Goal: Transaction & Acquisition: Purchase product/service

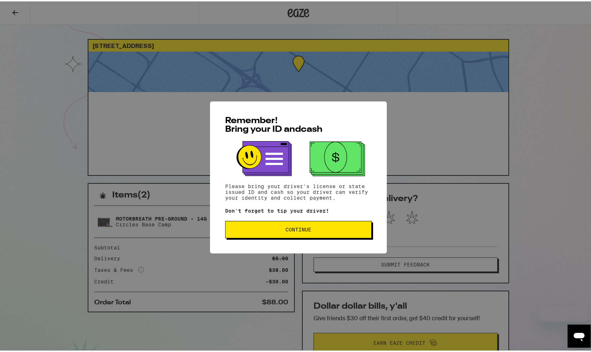
click at [273, 233] on button "Continue" at bounding box center [298, 228] width 147 height 17
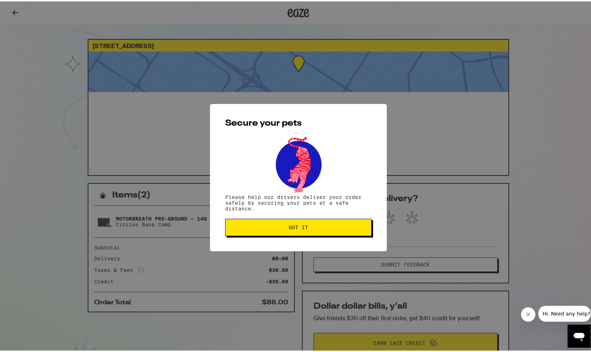
click at [278, 225] on span "Got it" at bounding box center [298, 226] width 134 height 5
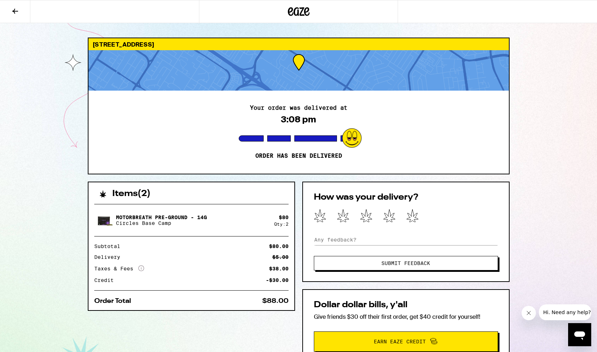
click at [299, 11] on icon at bounding box center [299, 11] width 22 height 13
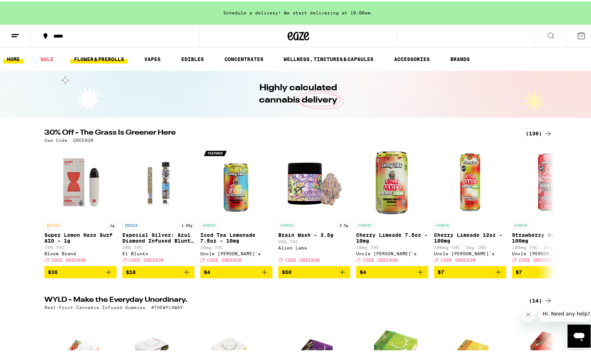
click at [97, 56] on link "FLOWER & PREROLLS" at bounding box center [98, 57] width 57 height 9
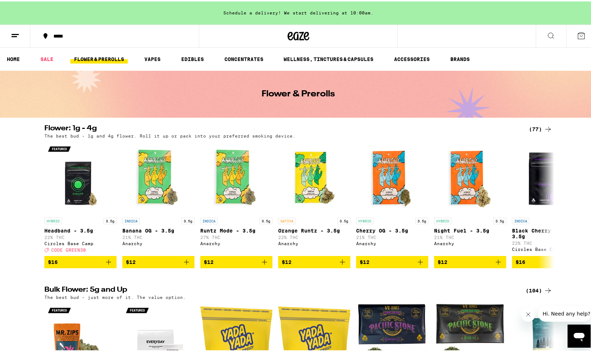
click at [531, 294] on div "(104)" at bounding box center [539, 289] width 27 height 9
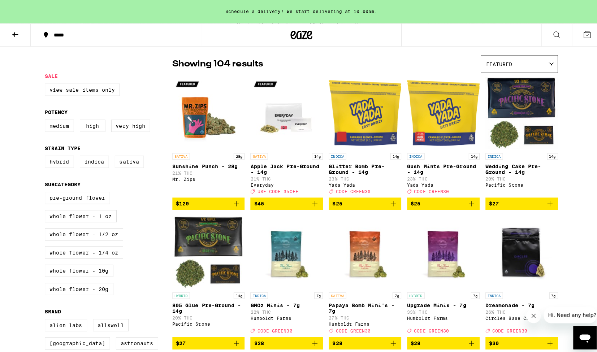
scroll to position [48, 0]
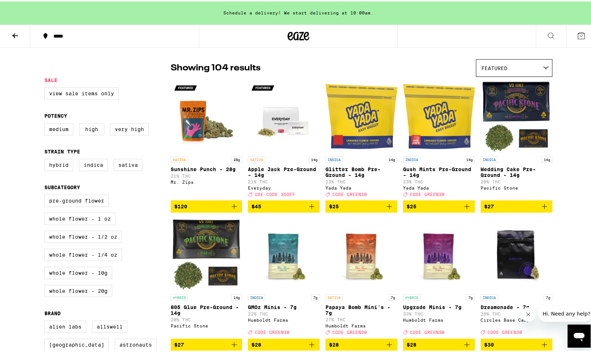
click at [385, 209] on icon "Add to bag" at bounding box center [389, 205] width 9 height 9
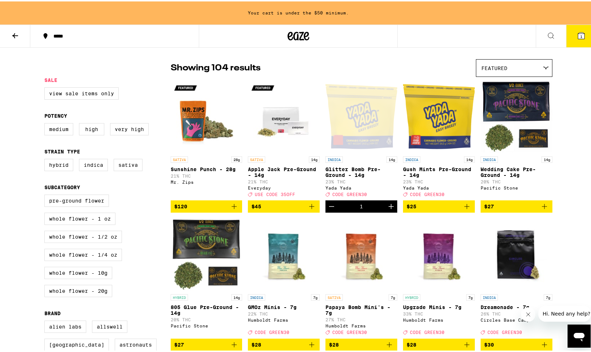
click at [469, 211] on button "$25" at bounding box center [439, 205] width 72 height 12
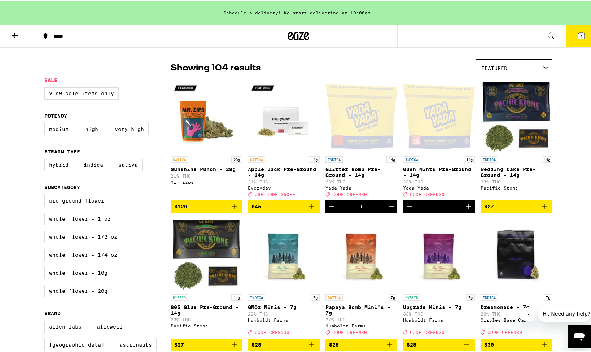
click at [582, 36] on button "2" at bounding box center [582, 34] width 30 height 22
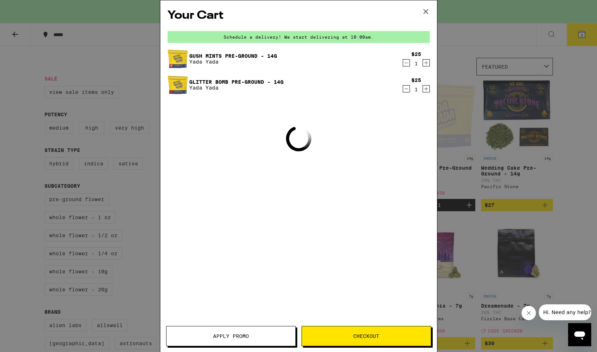
click at [363, 330] on button "Checkout" at bounding box center [366, 336] width 130 height 20
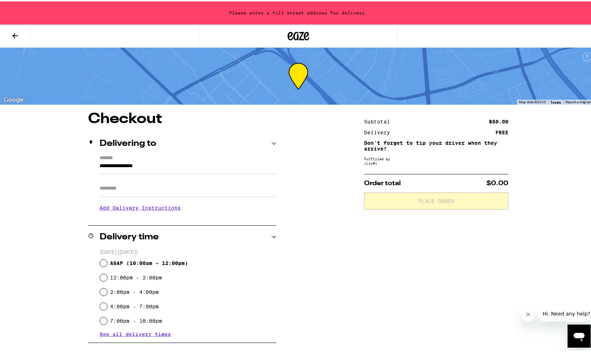
click at [100, 260] on input "ASAP ( 10:00am - 12:00pm )" at bounding box center [103, 261] width 7 height 7
radio input "true"
click at [164, 164] on input "**********" at bounding box center [188, 166] width 177 height 12
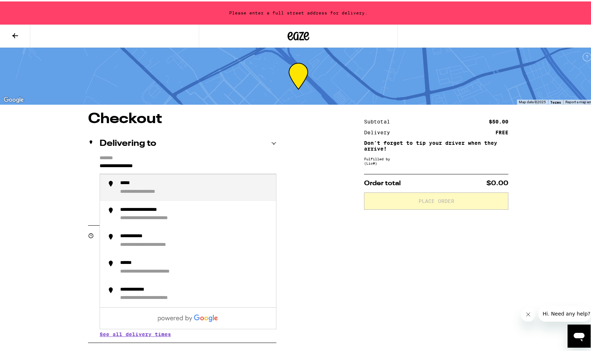
click at [163, 165] on input "**********" at bounding box center [188, 166] width 177 height 12
click at [135, 182] on div "**********" at bounding box center [141, 182] width 43 height 6
type input "**********"
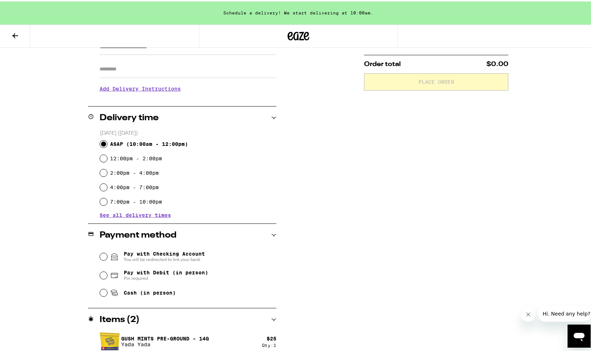
scroll to position [122, 0]
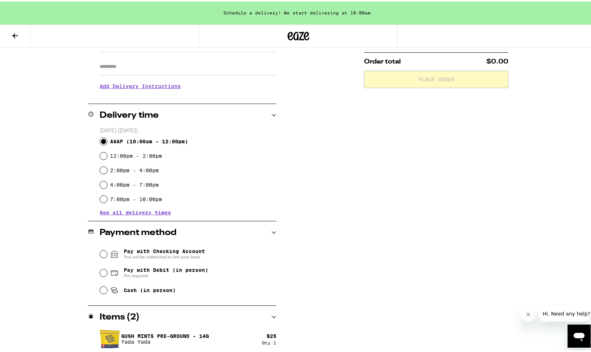
click at [103, 289] on input "Cash (in person)" at bounding box center [103, 288] width 7 height 7
radio input "true"
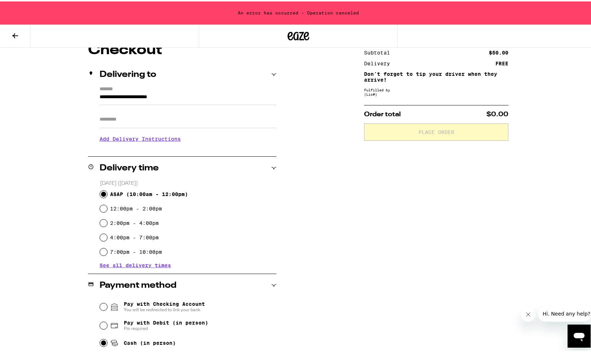
scroll to position [64, 0]
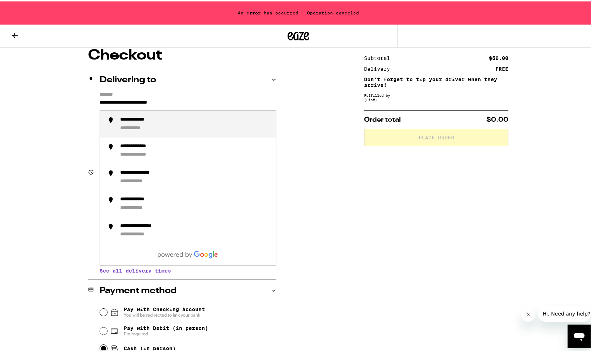
click at [190, 101] on input "**********" at bounding box center [188, 103] width 177 height 12
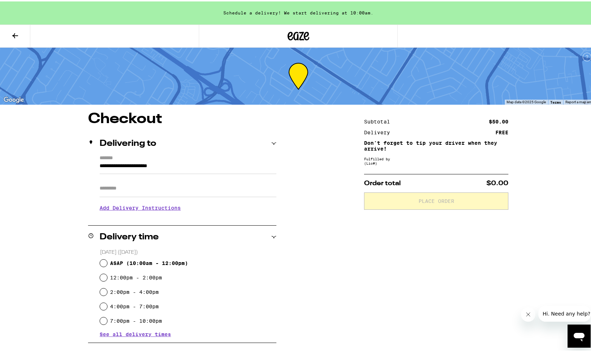
click at [101, 264] on input "ASAP ( 10:00am - 12:00pm )" at bounding box center [103, 261] width 7 height 7
radio input "true"
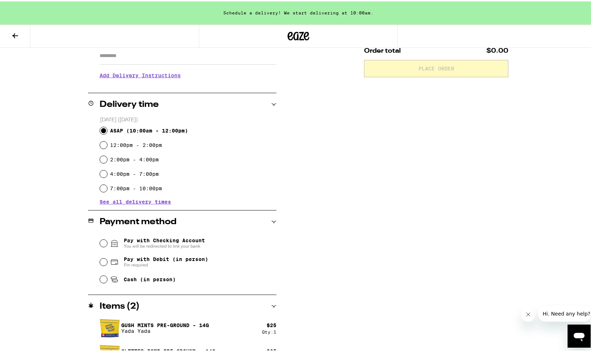
scroll to position [133, 0]
click at [101, 277] on input "Cash (in person)" at bounding box center [103, 277] width 7 height 7
radio input "true"
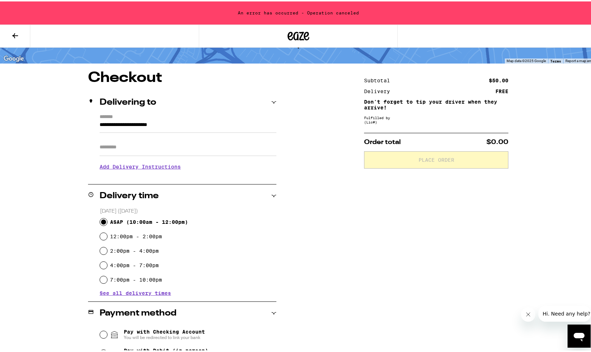
scroll to position [0, 0]
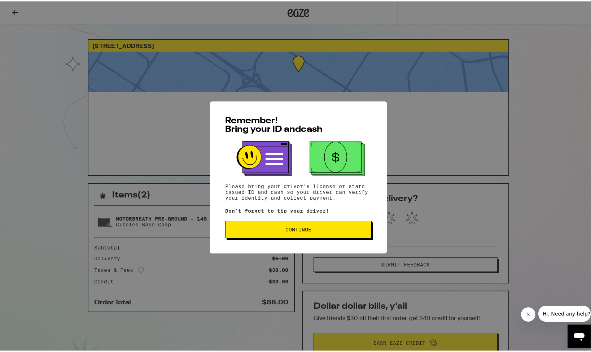
click at [273, 229] on span "Continue" at bounding box center [298, 228] width 134 height 5
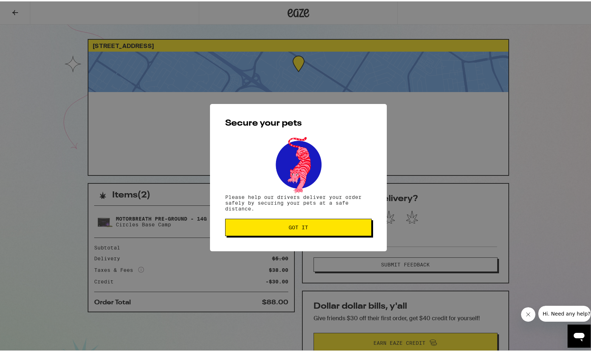
click at [274, 229] on span "Got it" at bounding box center [298, 226] width 134 height 5
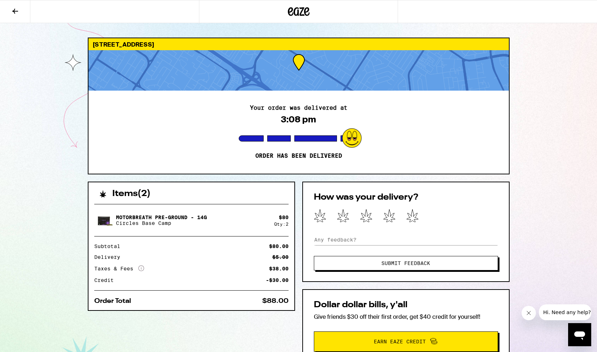
click at [297, 7] on icon at bounding box center [299, 11] width 22 height 13
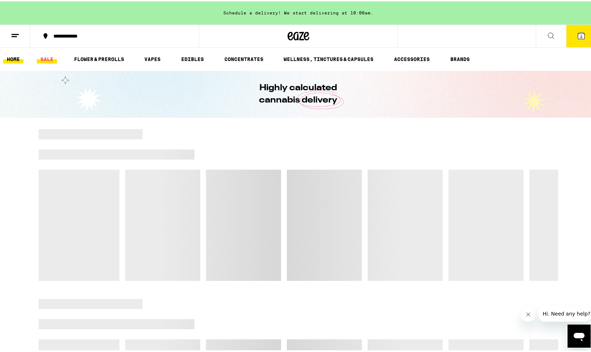
click at [48, 56] on link "SALE" at bounding box center [47, 57] width 20 height 9
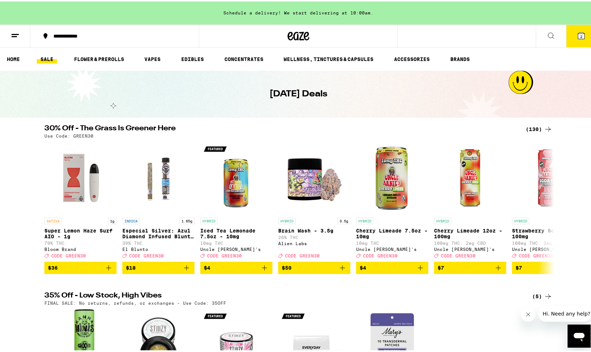
click at [577, 37] on icon at bounding box center [581, 34] width 9 height 9
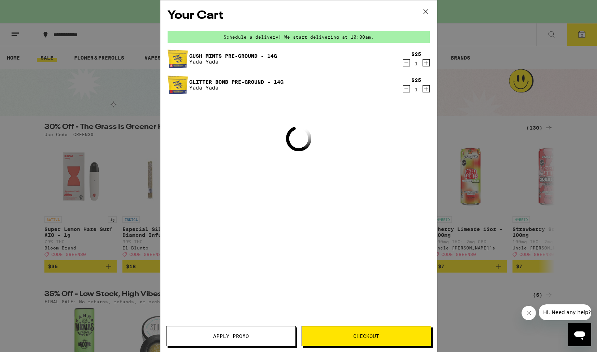
click at [351, 337] on span "Checkout" at bounding box center [366, 336] width 129 height 5
click at [239, 334] on span "Apply Promo" at bounding box center [231, 336] width 36 height 5
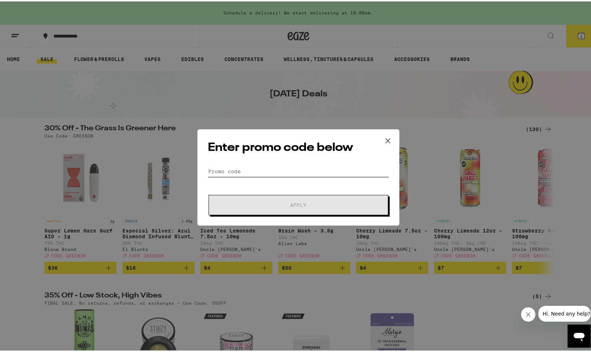
click at [269, 166] on input "Promo Code" at bounding box center [298, 170] width 181 height 11
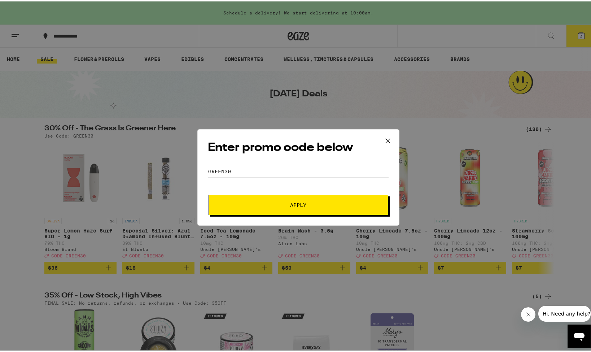
type input "green30"
click at [296, 204] on button "Apply" at bounding box center [299, 204] width 180 height 20
click at [294, 205] on span "Apply" at bounding box center [298, 203] width 16 height 5
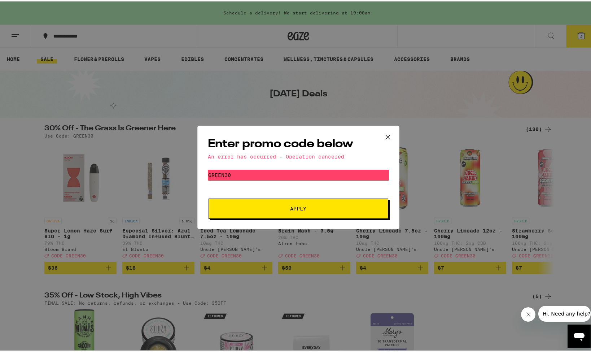
click at [385, 136] on icon at bounding box center [388, 135] width 11 height 11
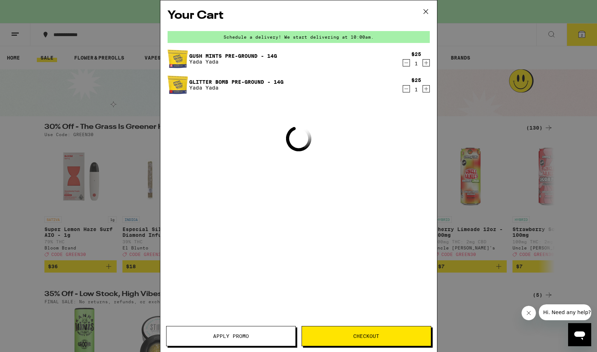
click at [403, 60] on icon "Decrement" at bounding box center [406, 62] width 6 height 9
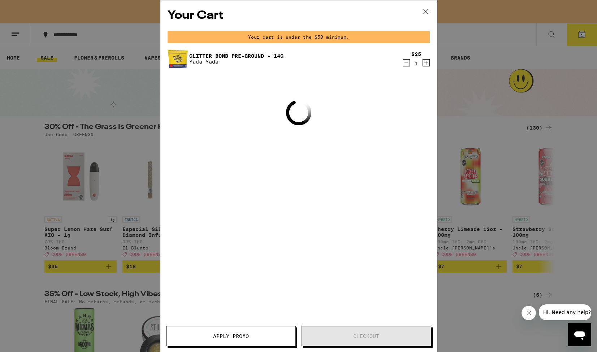
click at [428, 62] on icon "Increment" at bounding box center [426, 62] width 6 height 9
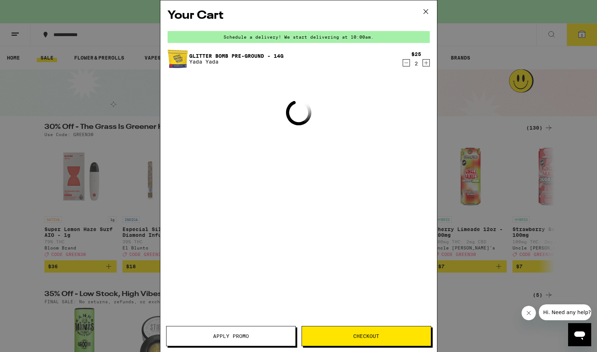
click at [263, 331] on button "Apply Promo" at bounding box center [231, 336] width 130 height 20
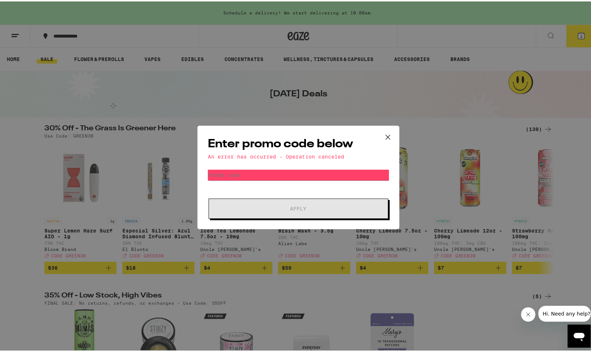
click at [386, 135] on icon at bounding box center [388, 135] width 11 height 11
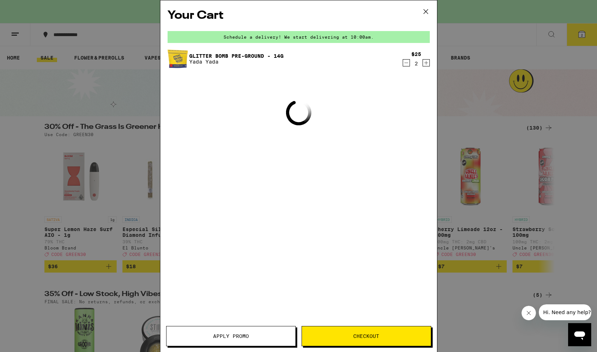
click at [239, 335] on span "Apply Promo" at bounding box center [231, 336] width 36 height 5
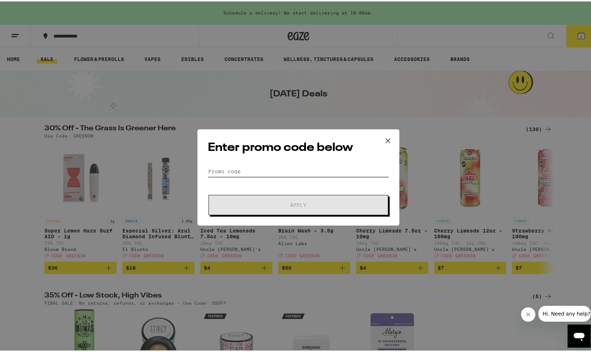
click at [253, 168] on input "Promo Code" at bounding box center [298, 170] width 181 height 11
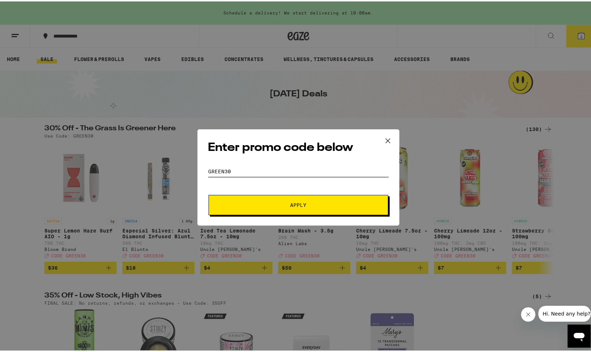
type input "green30"
click at [252, 211] on button "Apply" at bounding box center [299, 204] width 180 height 20
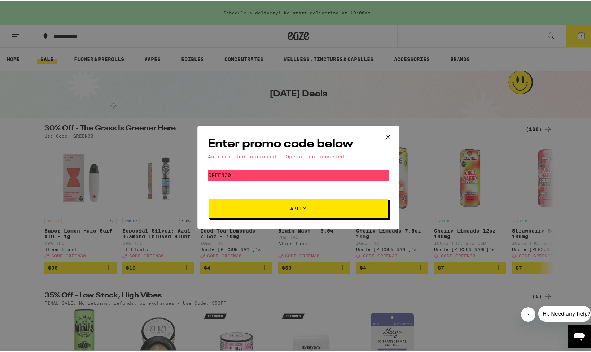
click at [387, 134] on icon at bounding box center [388, 135] width 11 height 11
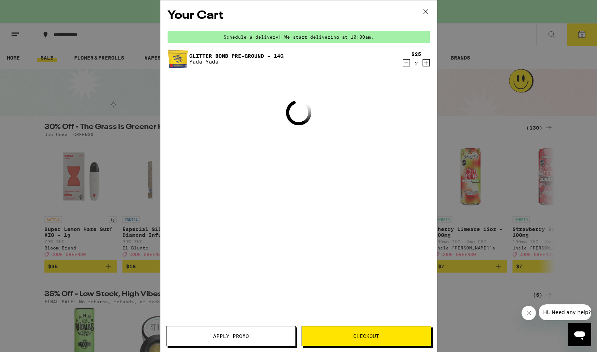
click at [403, 64] on icon "Decrement" at bounding box center [406, 62] width 6 height 9
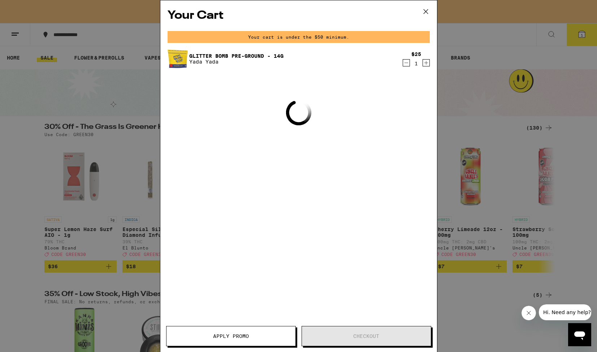
click at [403, 64] on button "Decrement" at bounding box center [406, 62] width 7 height 7
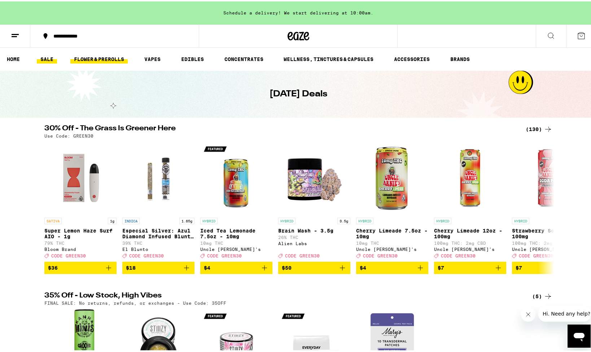
click at [103, 57] on link "FLOWER & PREROLLS" at bounding box center [98, 57] width 57 height 9
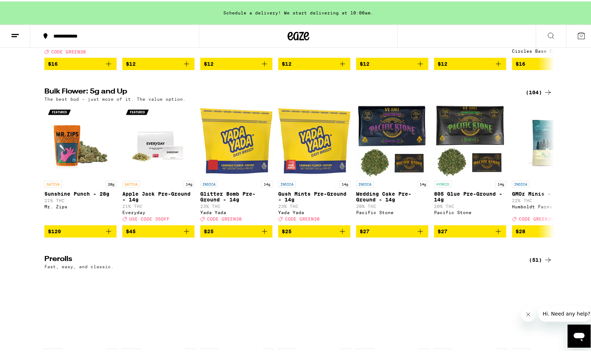
scroll to position [202, 0]
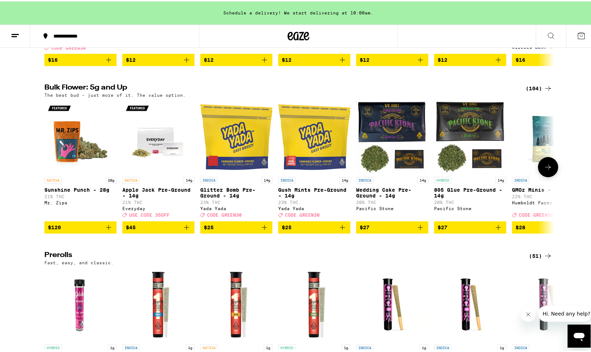
click at [340, 229] on icon "Add to bag" at bounding box center [342, 226] width 5 height 5
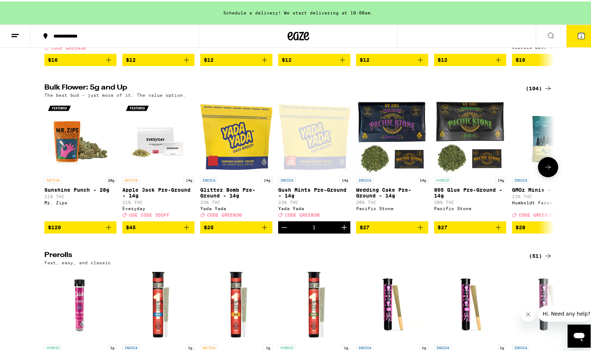
click at [342, 229] on icon "Increment" at bounding box center [344, 226] width 5 height 5
click at [577, 38] on icon at bounding box center [581, 34] width 9 height 9
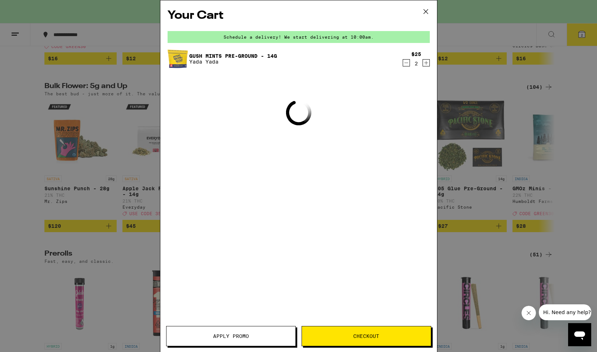
click at [240, 341] on button "Apply Promo" at bounding box center [231, 336] width 130 height 20
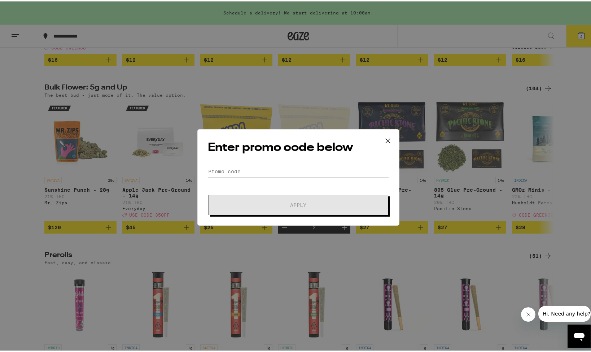
click at [322, 169] on input "Promo Code" at bounding box center [298, 170] width 181 height 11
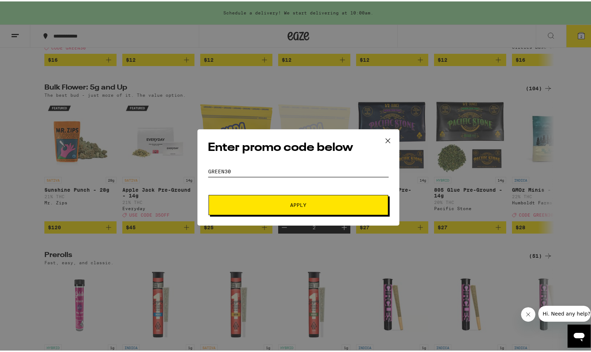
type input "green30"
click at [303, 204] on span "Apply" at bounding box center [298, 203] width 16 height 5
click at [291, 204] on span "Apply" at bounding box center [298, 203] width 16 height 5
